Goal: Task Accomplishment & Management: Complete application form

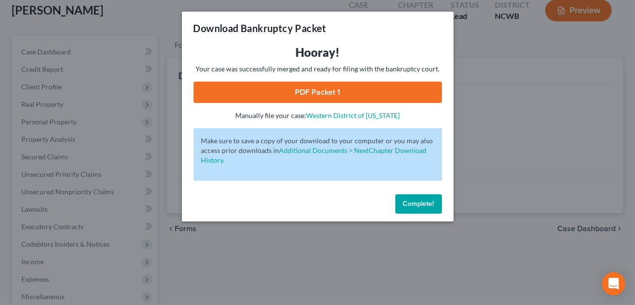
scroll to position [58, 0]
click at [417, 200] on span "Complete!" at bounding box center [418, 203] width 31 height 8
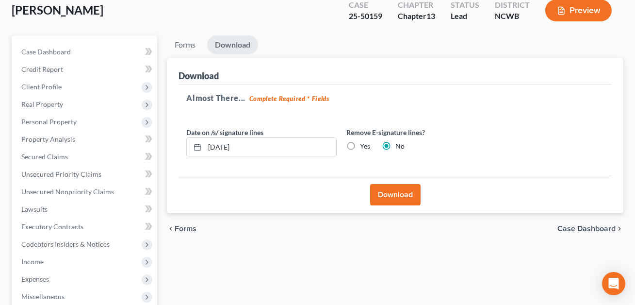
scroll to position [0, 0]
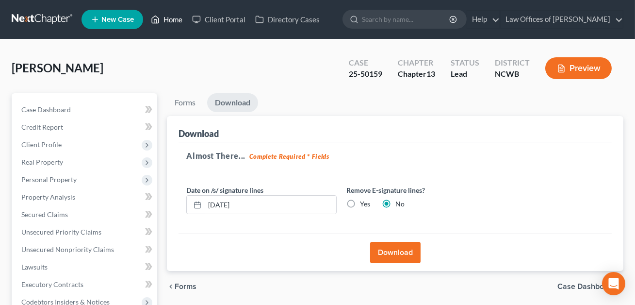
click at [168, 20] on link "Home" at bounding box center [166, 19] width 41 height 17
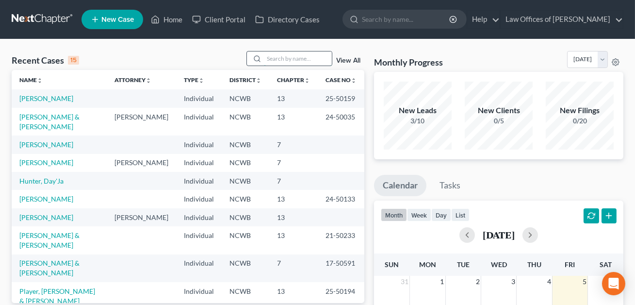
click at [274, 60] on input "search" at bounding box center [298, 58] width 68 height 14
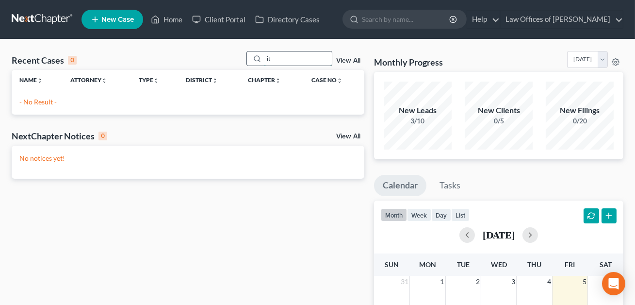
type input "i"
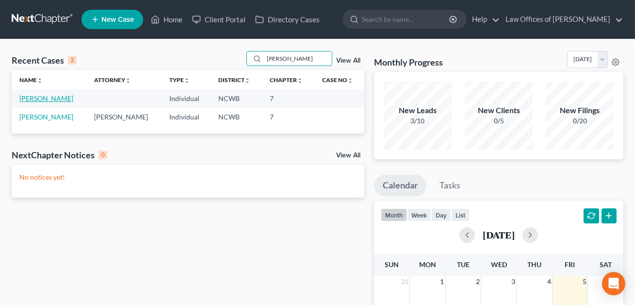
type input "[PERSON_NAME]"
click at [55, 99] on link "[PERSON_NAME]" at bounding box center [46, 98] width 54 height 8
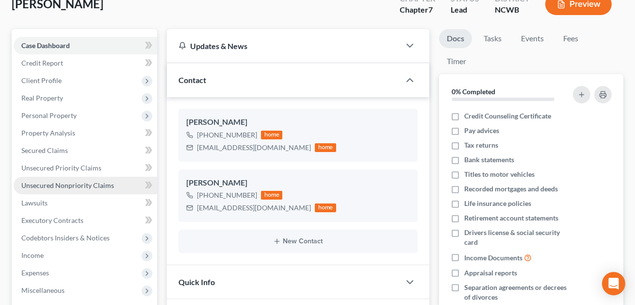
scroll to position [223, 0]
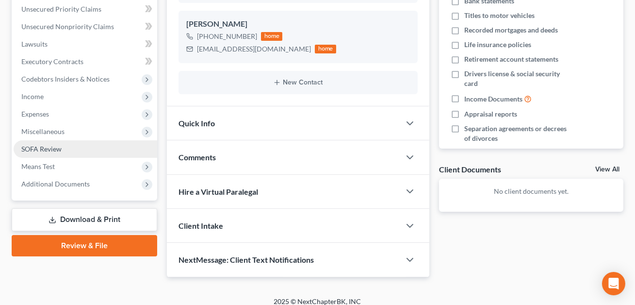
click at [55, 143] on link "SOFA Review" at bounding box center [86, 148] width 144 height 17
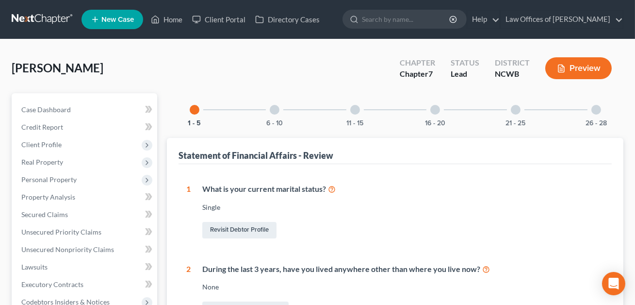
click at [595, 109] on div at bounding box center [596, 110] width 10 height 10
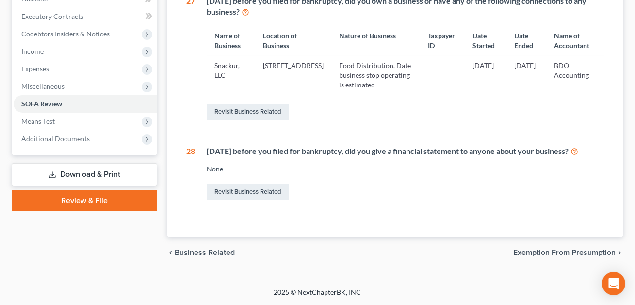
scroll to position [246, 0]
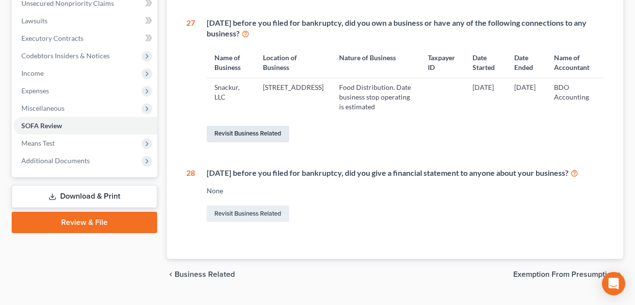
click at [261, 141] on link "Revisit Business Related" at bounding box center [248, 134] width 82 height 16
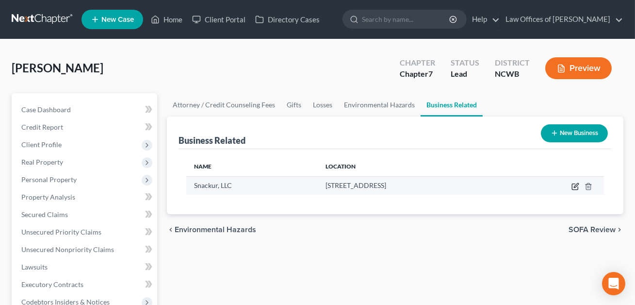
click at [574, 185] on icon "button" at bounding box center [576, 185] width 4 height 4
select select "member"
select select "28"
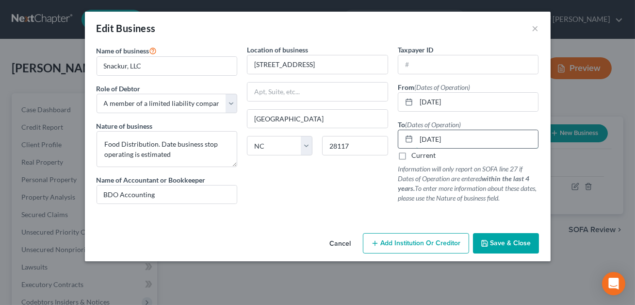
click at [461, 139] on input "[DATE]" at bounding box center [477, 139] width 122 height 18
type input "0"
type input "[DATE]"
click at [500, 243] on span "Save & Close" at bounding box center [510, 243] width 41 height 8
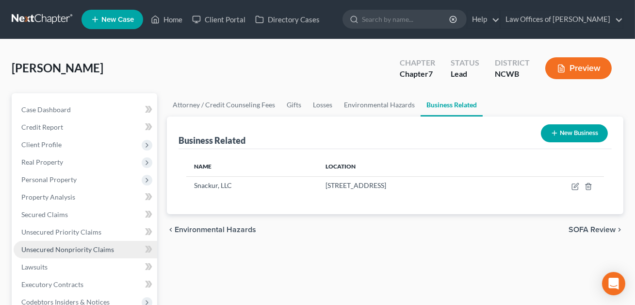
click at [73, 247] on span "Unsecured Nonpriority Claims" at bounding box center [67, 249] width 93 height 8
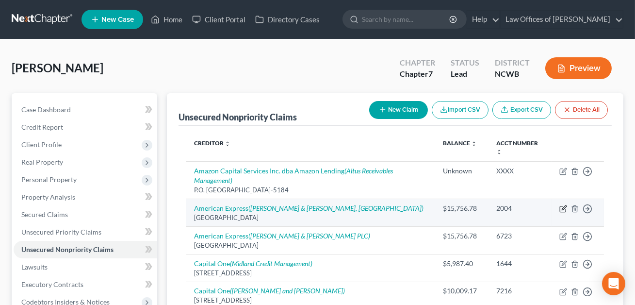
click at [564, 208] on icon "button" at bounding box center [563, 209] width 8 height 8
select select "33"
select select "2"
select select "0"
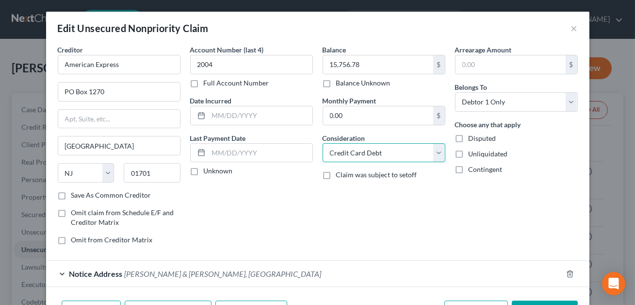
click at [360, 157] on select "Select Cable / Satellite Services Collection Agency Credit Card Debt Debt Couns…" at bounding box center [383, 152] width 123 height 19
select select "14"
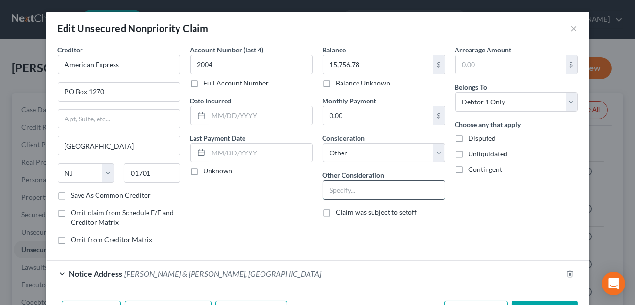
click at [341, 188] on input "text" at bounding box center [384, 189] width 122 height 18
click at [357, 191] on input "Credit card. Civil Action: Amenrican Expess National Bank" at bounding box center [384, 189] width 122 height 18
click at [385, 191] on input "Credit card. Civil Action: American Expess National Bank" at bounding box center [384, 189] width 122 height 18
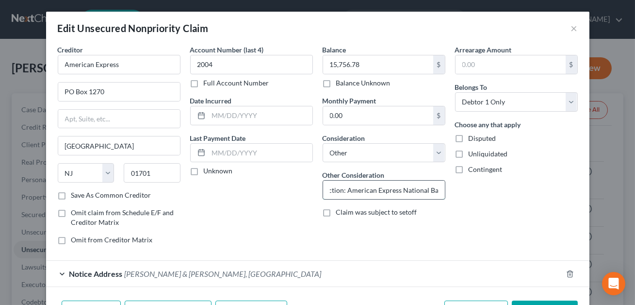
scroll to position [0, 62]
click at [437, 191] on input "Credit card. Civil Action: American Express National Bank" at bounding box center [384, 189] width 122 height 18
click at [401, 190] on input "Credit card. Civil Action: American Express National Bank v. [PERSON_NAME], [GE…" at bounding box center [384, 189] width 122 height 18
click at [440, 189] on input "Credit card. Civil Action: American Express National Bank v. [PERSON_NAME], [GE…" at bounding box center [384, 189] width 122 height 18
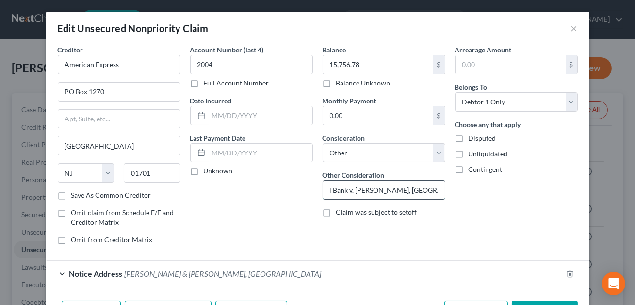
click at [436, 191] on input "Credit card. Civil Action: American Express National Bank v. [PERSON_NAME], [GE…" at bounding box center [384, 189] width 122 height 18
type input "Credit card. Civil Action: American Express National Bank v. [PERSON_NAME], [GE…"
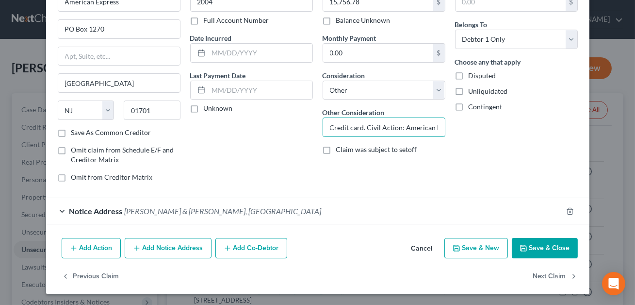
click at [537, 249] on button "Save & Close" at bounding box center [545, 248] width 66 height 20
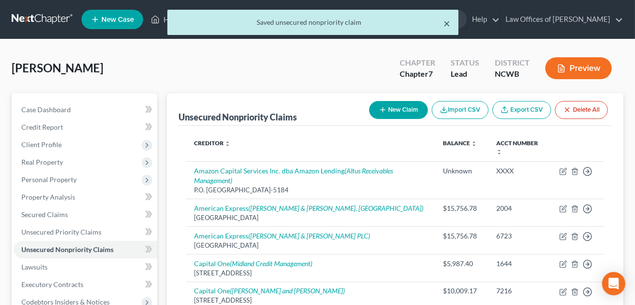
click at [447, 23] on button "×" at bounding box center [447, 23] width 7 height 12
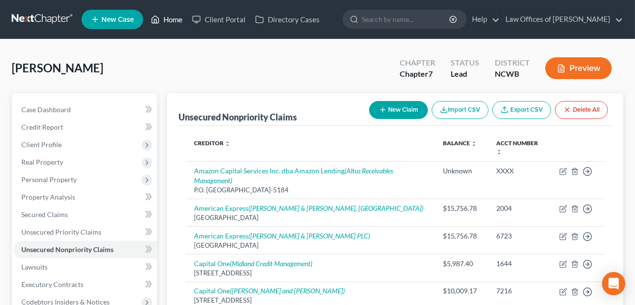
click at [174, 21] on link "Home" at bounding box center [166, 19] width 41 height 17
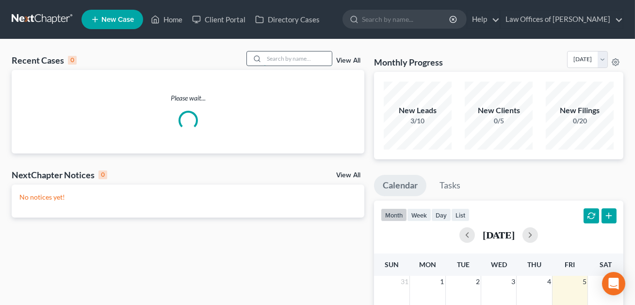
click at [268, 61] on input "search" at bounding box center [298, 58] width 68 height 14
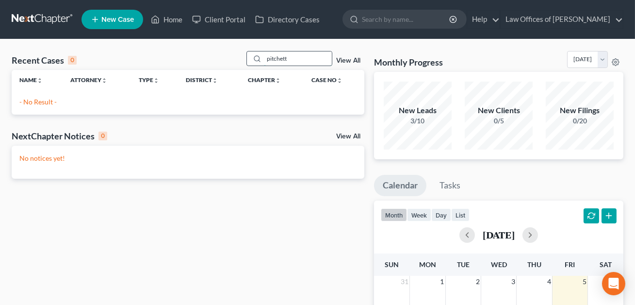
click at [271, 60] on input "pitchett" at bounding box center [298, 58] width 68 height 14
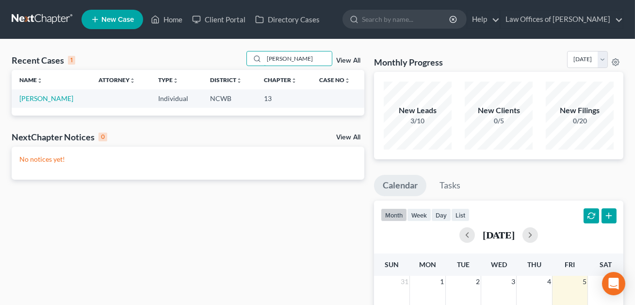
type input "[PERSON_NAME]"
click at [34, 102] on td "[PERSON_NAME]" at bounding box center [51, 98] width 79 height 18
click at [34, 101] on link "[PERSON_NAME]" at bounding box center [46, 98] width 54 height 8
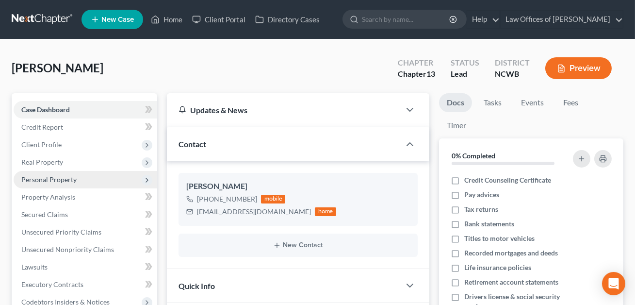
click at [40, 178] on span "Personal Property" at bounding box center [48, 179] width 55 height 8
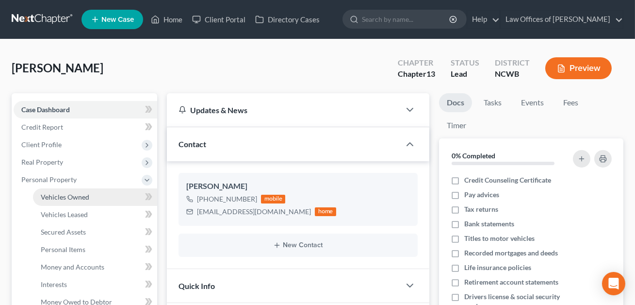
click at [49, 194] on span "Vehicles Owned" at bounding box center [65, 196] width 48 height 8
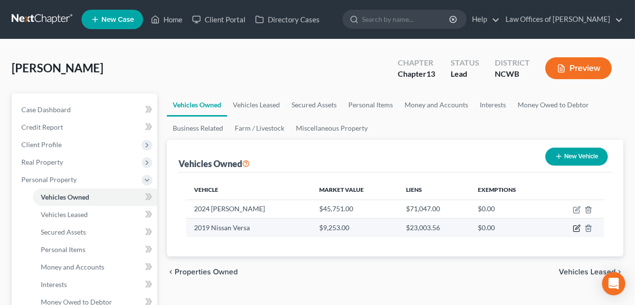
click at [576, 227] on icon "button" at bounding box center [577, 228] width 8 height 8
select select "0"
select select "7"
select select "2"
select select "0"
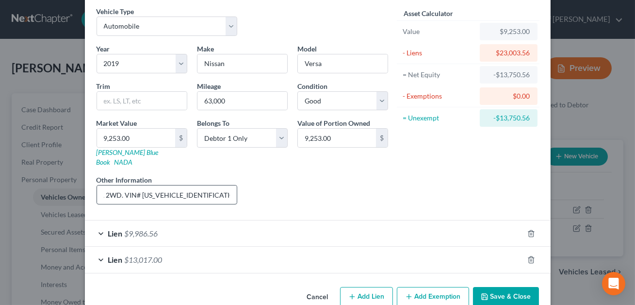
scroll to position [0, 29]
click at [257, 224] on div "Lien $9,986.56" at bounding box center [304, 233] width 438 height 26
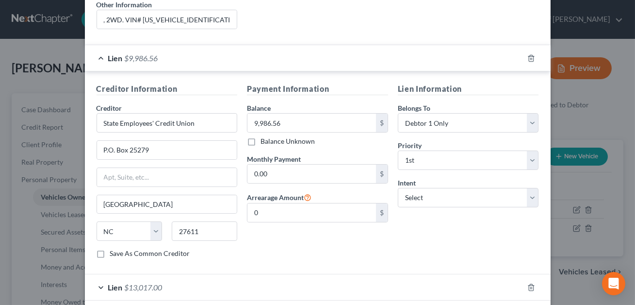
scroll to position [251, 0]
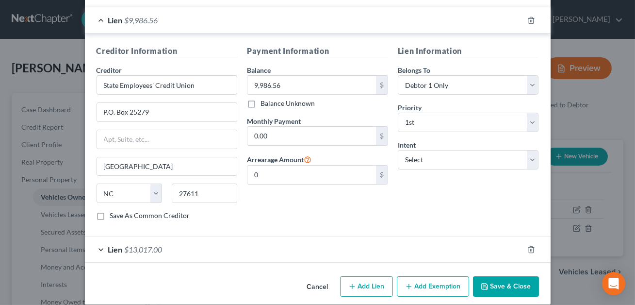
click at [297, 236] on div "Lien $13,017.00" at bounding box center [304, 249] width 438 height 26
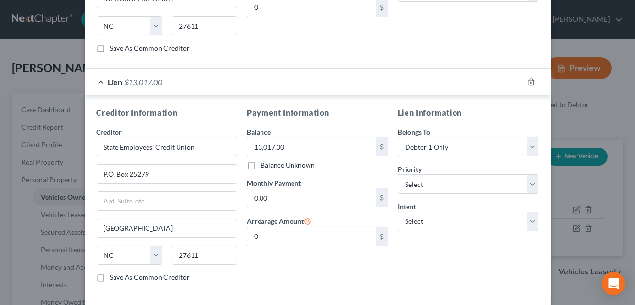
scroll to position [453, 0]
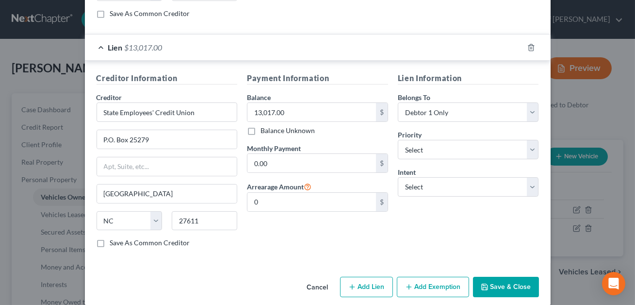
click at [505, 276] on button "Save & Close" at bounding box center [506, 286] width 66 height 20
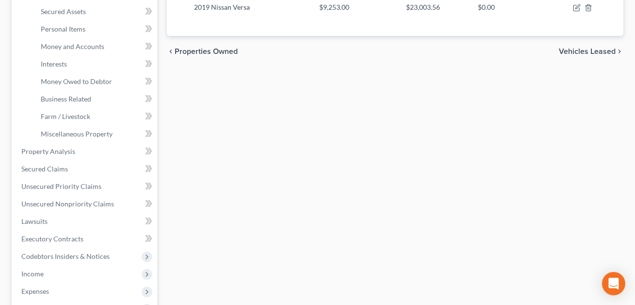
scroll to position [220, 0]
click at [55, 166] on span "Secured Claims" at bounding box center [44, 168] width 47 height 8
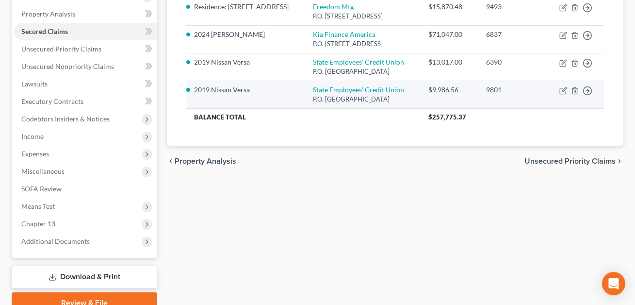
scroll to position [227, 0]
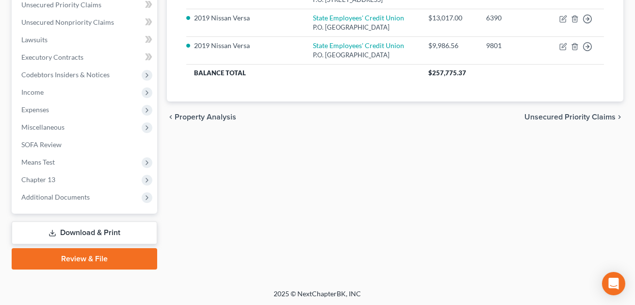
click at [81, 230] on link "Download & Print" at bounding box center [84, 232] width 145 height 23
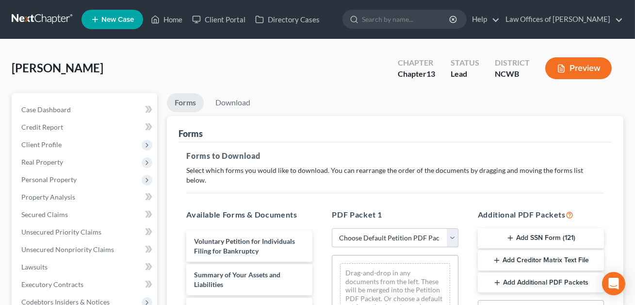
click at [385, 228] on select "Choose Default Petition PDF Packet Complete Bankruptcy Petition (all forms and …" at bounding box center [395, 237] width 126 height 19
select select "2"
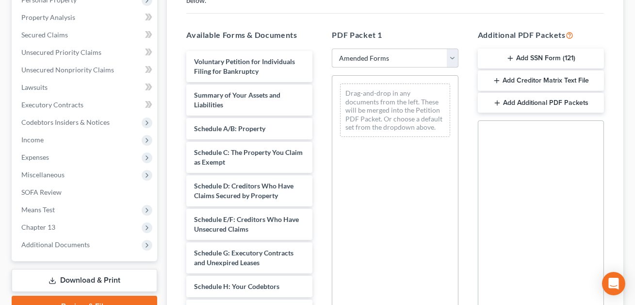
scroll to position [185, 0]
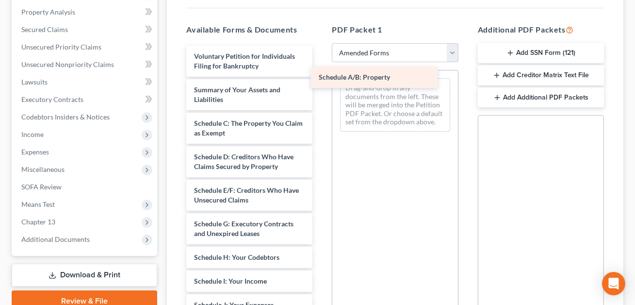
drag, startPoint x: 227, startPoint y: 111, endPoint x: 377, endPoint y: 68, distance: 155.3
click at [320, 68] on div "Schedule A/B: Property Voluntary Petition for Individuals Filing for Bankruptcy…" at bounding box center [249, 293] width 142 height 494
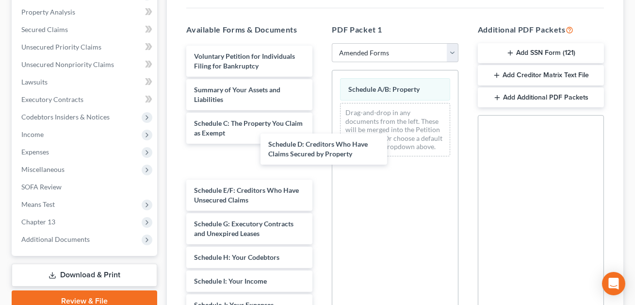
drag, startPoint x: 216, startPoint y: 153, endPoint x: 343, endPoint y: 141, distance: 127.6
click at [320, 141] on div "Schedule D: Creditors Who Have Claims Secured by Property Voluntary Petition fo…" at bounding box center [249, 293] width 142 height 494
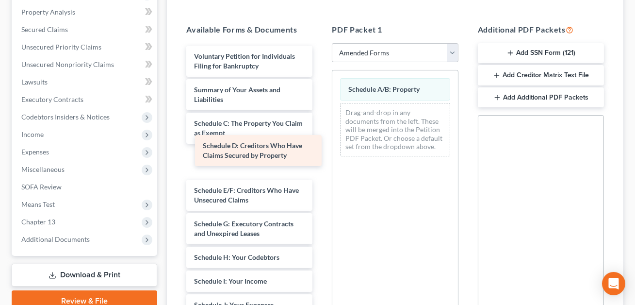
drag, startPoint x: 249, startPoint y: 155, endPoint x: 396, endPoint y: 123, distance: 150.3
click at [320, 123] on div "Schedule D: Creditors Who Have Claims Secured by Property Voluntary Petition fo…" at bounding box center [249, 293] width 142 height 494
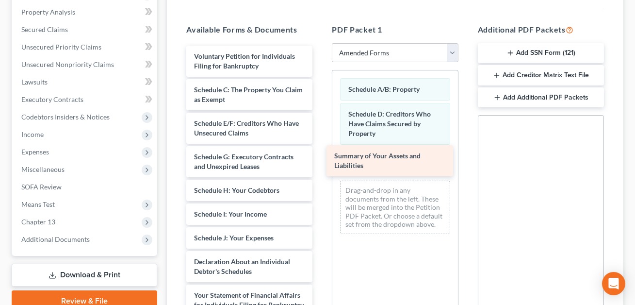
drag, startPoint x: 215, startPoint y: 82, endPoint x: 355, endPoint y: 160, distance: 159.9
click at [320, 160] on div "Summary of Your Assets and Liabilities Voluntary Petition for Individuals Filin…" at bounding box center [249, 259] width 142 height 427
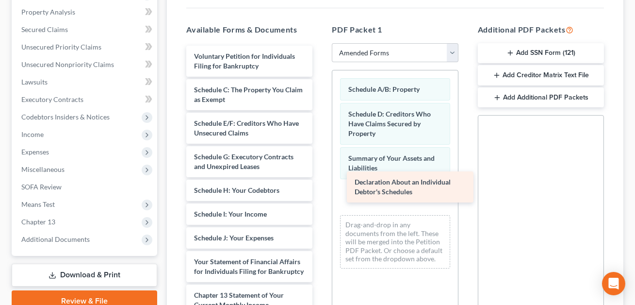
drag, startPoint x: 227, startPoint y: 258, endPoint x: 388, endPoint y: 188, distance: 175.5
click at [320, 188] on div "Declaration About an Individual Debtor's Schedules Voluntary Petition for Indiv…" at bounding box center [249, 243] width 142 height 394
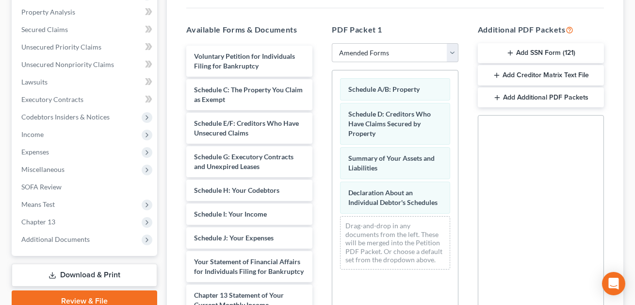
scroll to position [293, 0]
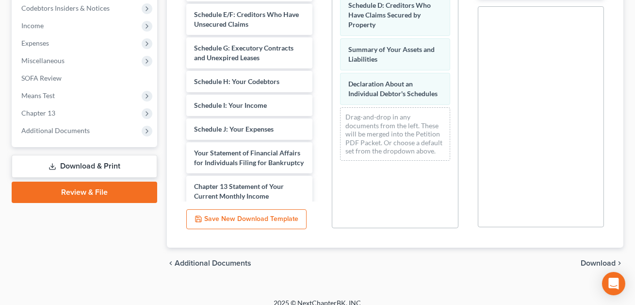
click at [588, 259] on span "Download" at bounding box center [597, 263] width 35 height 8
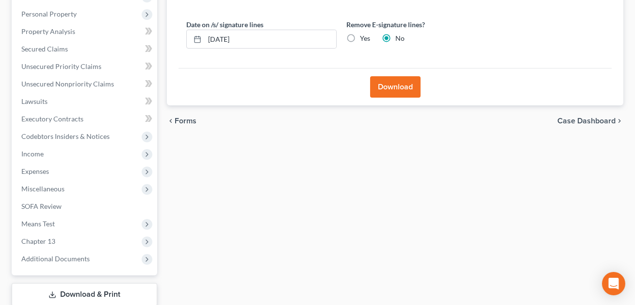
scroll to position [142, 0]
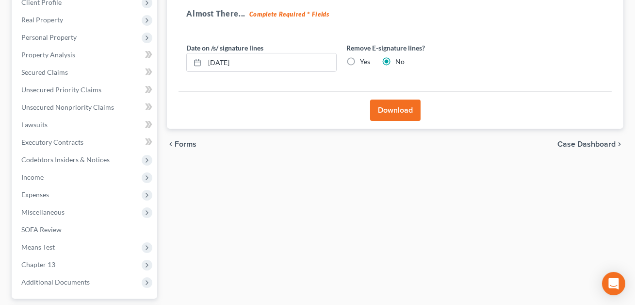
click at [360, 60] on label "Yes" at bounding box center [365, 62] width 10 height 10
click at [364, 60] on input "Yes" at bounding box center [367, 60] width 6 height 6
radio input "true"
radio input "false"
drag, startPoint x: 249, startPoint y: 61, endPoint x: 202, endPoint y: 61, distance: 47.5
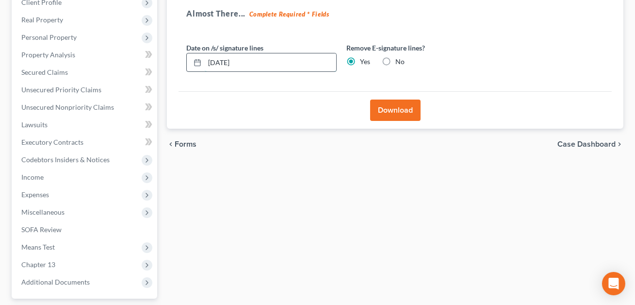
click at [202, 61] on div "[DATE]" at bounding box center [261, 62] width 150 height 19
click at [391, 108] on button "Download" at bounding box center [395, 109] width 50 height 21
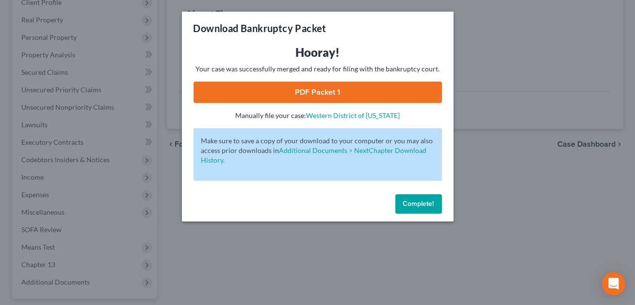
click at [301, 92] on link "PDF Packet 1" at bounding box center [317, 91] width 248 height 21
